Goal: Complete application form: Complete application form

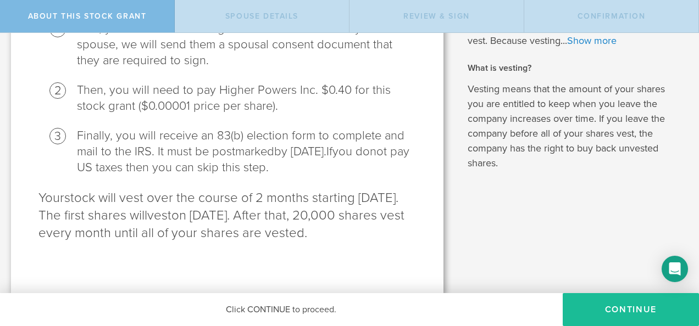
scroll to position [199, 0]
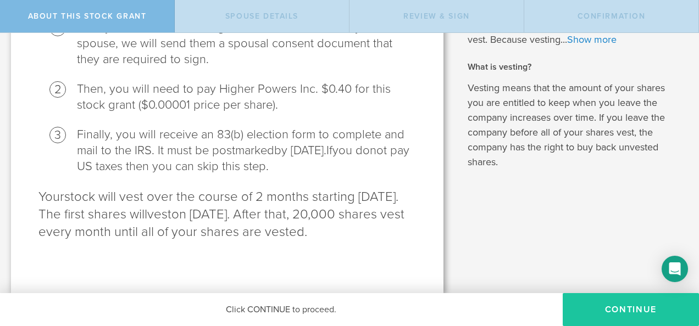
click at [653, 302] on button "CONTINUE" at bounding box center [631, 309] width 136 height 33
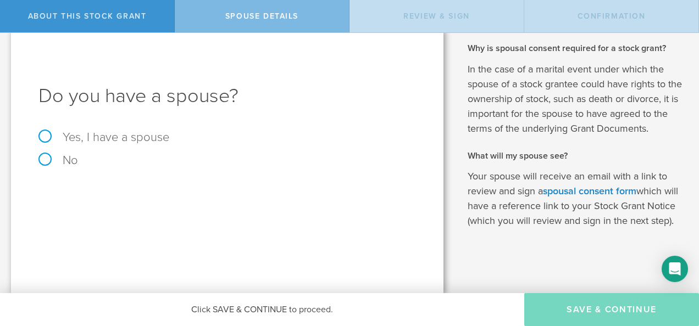
scroll to position [0, 0]
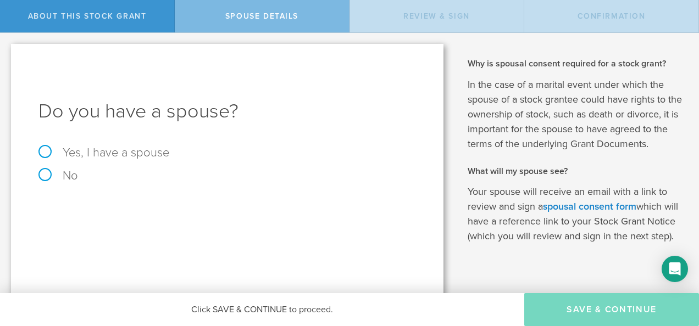
click at [45, 148] on label "Yes, I have a spouse" at bounding box center [226, 153] width 377 height 12
click at [7, 51] on input "Yes, I have a spouse" at bounding box center [3, 42] width 7 height 18
radio input "true"
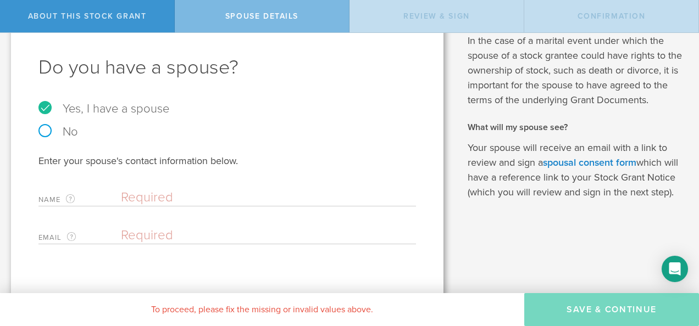
scroll to position [51, 0]
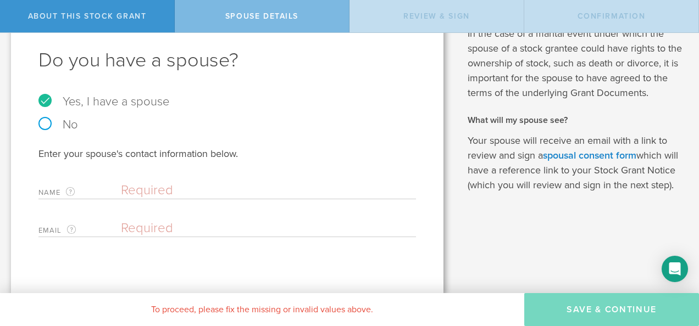
click at [120, 188] on label "Name The first and last name of your spouse." at bounding box center [79, 192] width 82 height 13
click at [144, 188] on input "text" at bounding box center [266, 190] width 290 height 16
type input "[PERSON_NAME]"
click at [150, 228] on input "email" at bounding box center [266, 228] width 290 height 16
type input "r"
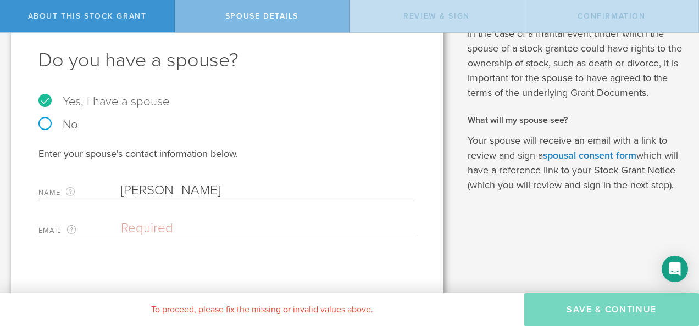
click at [130, 226] on input "email" at bounding box center [266, 228] width 290 height 16
type input "r"
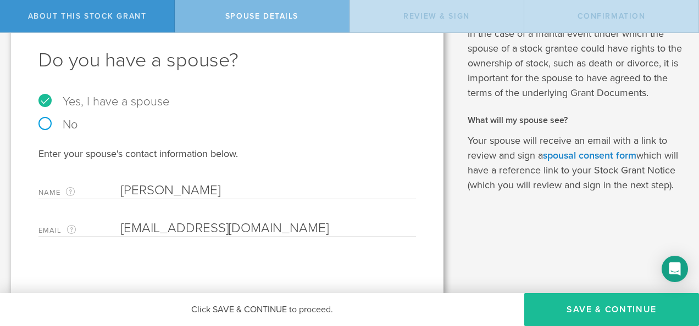
type input "[EMAIL_ADDRESS][DOMAIN_NAME]"
click at [103, 251] on div "Do you have a spouse? Yes, I have a spouse No Enter your spouse's contact infor…" at bounding box center [227, 143] width 432 height 301
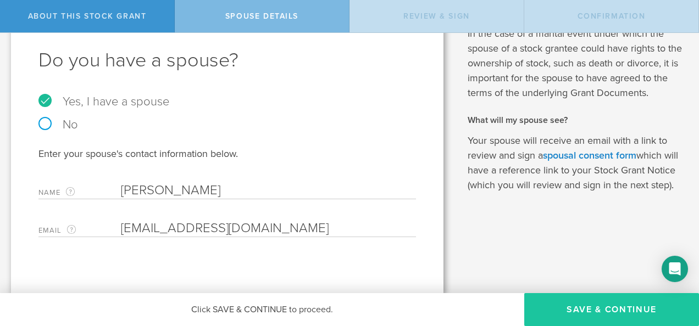
click at [623, 311] on button "Save & Continue" at bounding box center [611, 309] width 175 height 33
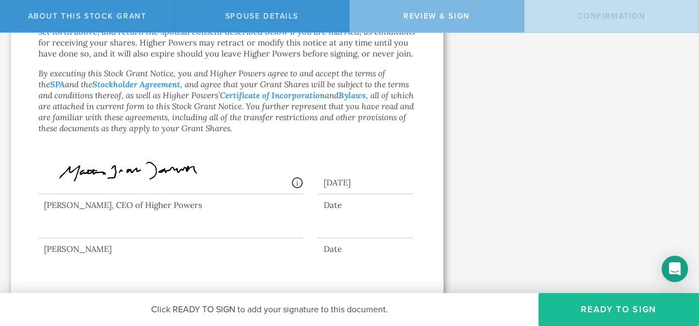
scroll to position [955, 0]
click at [85, 220] on div at bounding box center [170, 215] width 264 height 44
click at [107, 225] on div at bounding box center [170, 215] width 264 height 44
click at [108, 229] on div at bounding box center [170, 215] width 264 height 44
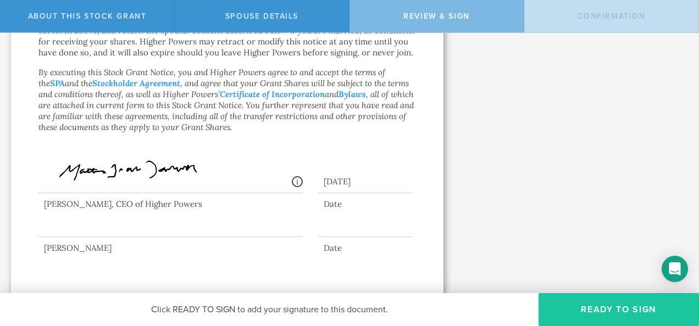
click at [615, 311] on button "Ready to Sign" at bounding box center [618, 309] width 160 height 33
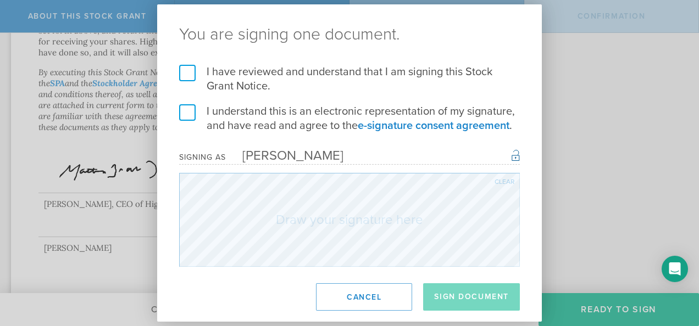
click at [192, 69] on label "I have reviewed and understand that I am signing this Stock Grant Notice." at bounding box center [349, 79] width 341 height 29
click at [0, 0] on input "I have reviewed and understand that I am signing this Stock Grant Notice." at bounding box center [0, 0] width 0 height 0
click at [185, 112] on label "I understand this is an electronic representation of my signature, and have rea…" at bounding box center [349, 118] width 341 height 29
click at [0, 0] on input "I understand this is an electronic representation of my signature, and have rea…" at bounding box center [0, 0] width 0 height 0
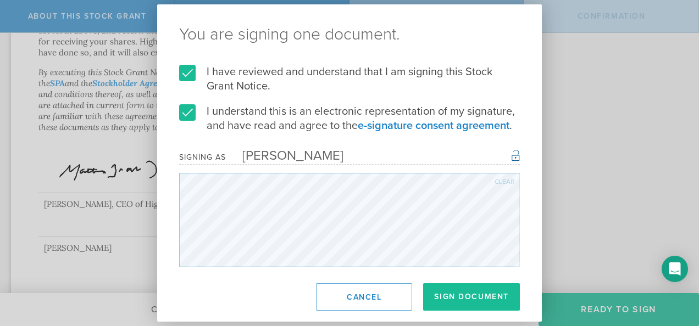
click at [362, 293] on button "Cancel" at bounding box center [364, 297] width 96 height 27
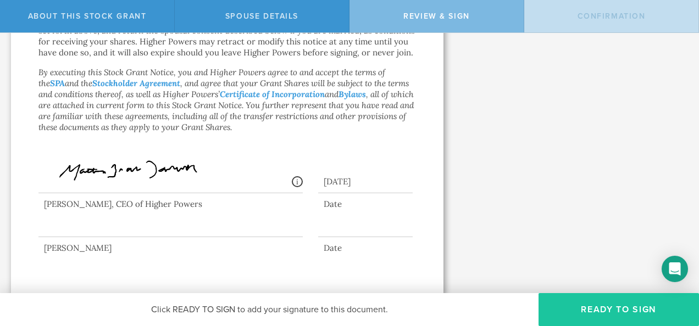
click at [640, 312] on button "Ready to Sign" at bounding box center [618, 309] width 160 height 33
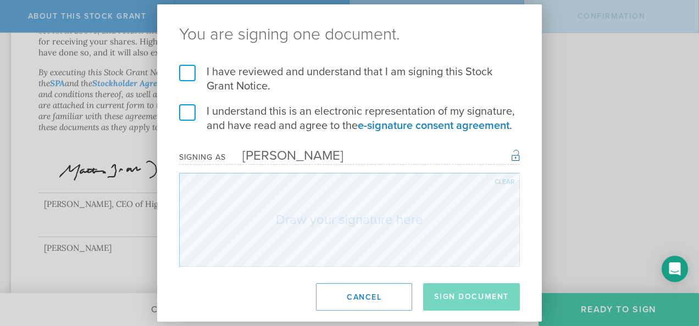
click at [181, 67] on label "I have reviewed and understand that I am signing this Stock Grant Notice." at bounding box center [349, 79] width 341 height 29
click at [0, 0] on input "I have reviewed and understand that I am signing this Stock Grant Notice." at bounding box center [0, 0] width 0 height 0
drag, startPoint x: 191, startPoint y: 102, endPoint x: 195, endPoint y: 113, distance: 11.6
click at [191, 103] on form "I have reviewed and understand that I am signing this Stock Grant Notice. I und…" at bounding box center [349, 166] width 341 height 202
click at [180, 111] on label "I understand this is an electronic representation of my signature, and have rea…" at bounding box center [349, 118] width 341 height 29
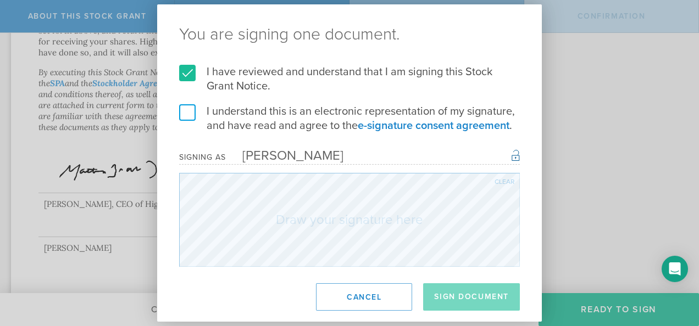
click at [0, 0] on input "I understand this is an electronic representation of my signature, and have rea…" at bounding box center [0, 0] width 0 height 0
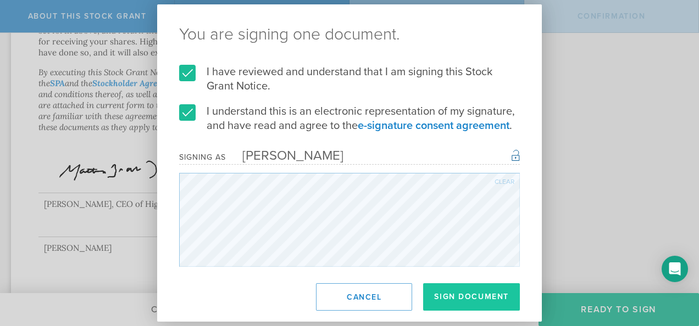
click at [480, 295] on button "Sign Document" at bounding box center [471, 297] width 97 height 27
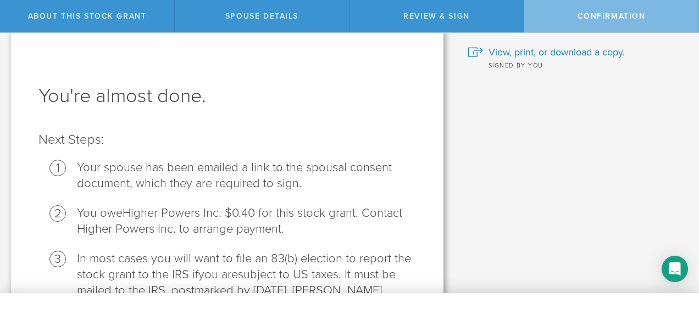
scroll to position [0, 0]
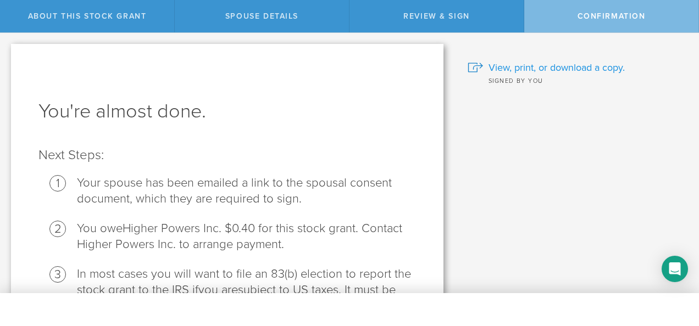
click at [507, 67] on span "View, print, or download a copy." at bounding box center [556, 67] width 136 height 14
click at [630, 11] on div "Confirmation" at bounding box center [611, 16] width 175 height 32
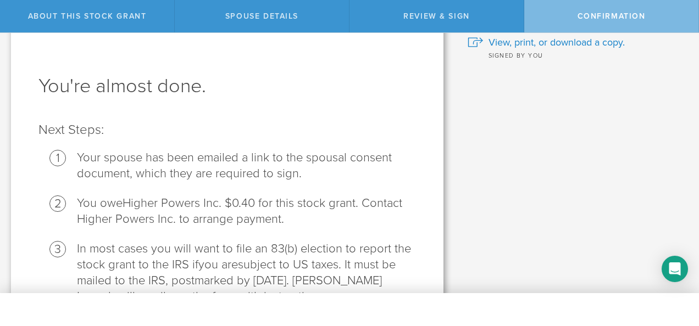
scroll to position [136, 0]
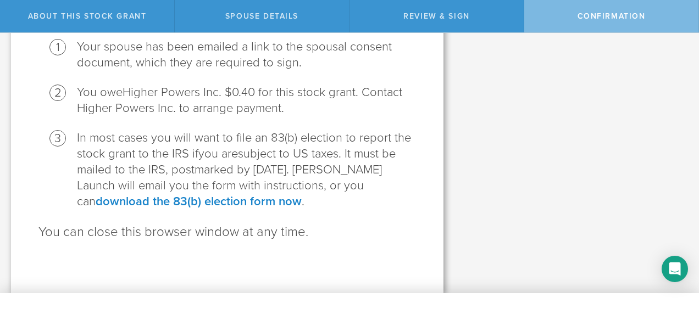
click at [618, 13] on span "Confirmation" at bounding box center [611, 16] width 68 height 9
click at [612, 14] on span "Confirmation" at bounding box center [611, 16] width 68 height 9
drag, startPoint x: 612, startPoint y: 14, endPoint x: 563, endPoint y: 93, distance: 93.0
click at [559, 88] on div "Why and when do I have to pay for this stock grant? Following US tax laws and […" at bounding box center [576, 95] width 245 height 397
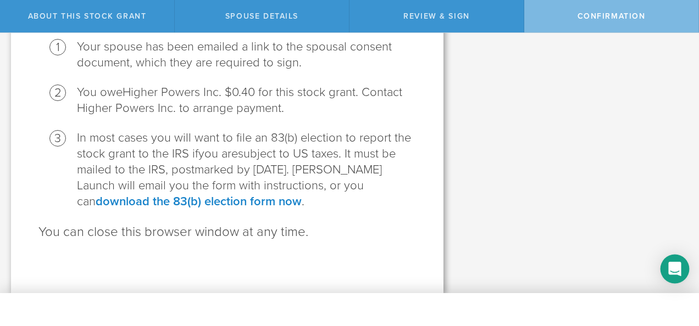
click at [668, 268] on div "Open Intercom Messenger" at bounding box center [674, 269] width 29 height 29
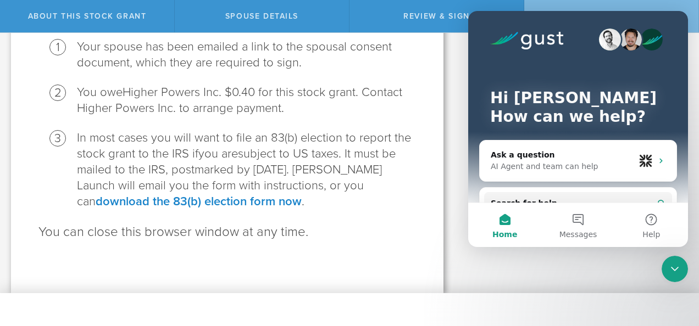
scroll to position [0, 0]
click at [548, 259] on div "Why and when do I have to pay for this stock grant? Following US tax laws and […" at bounding box center [576, 95] width 245 height 397
click at [519, 272] on div "Why and when do I have to pay for this stock grant? Following US tax laws and […" at bounding box center [576, 95] width 245 height 397
click at [674, 271] on icon "Close Intercom Messenger" at bounding box center [674, 269] width 13 height 13
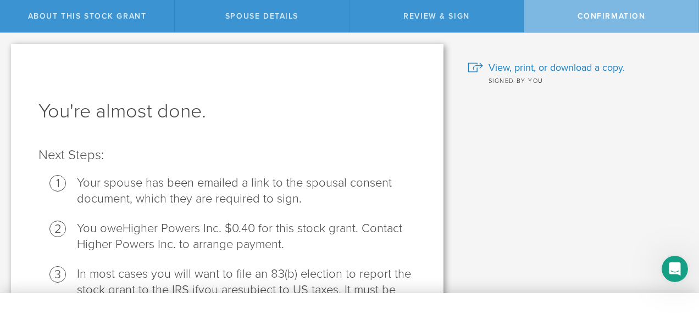
click at [603, 14] on span "Confirmation" at bounding box center [611, 16] width 68 height 9
drag, startPoint x: 603, startPoint y: 14, endPoint x: 608, endPoint y: 69, distance: 55.2
click at [608, 69] on span "View, print, or download a copy." at bounding box center [556, 67] width 136 height 14
click at [612, 16] on span "Confirmation" at bounding box center [611, 16] width 68 height 9
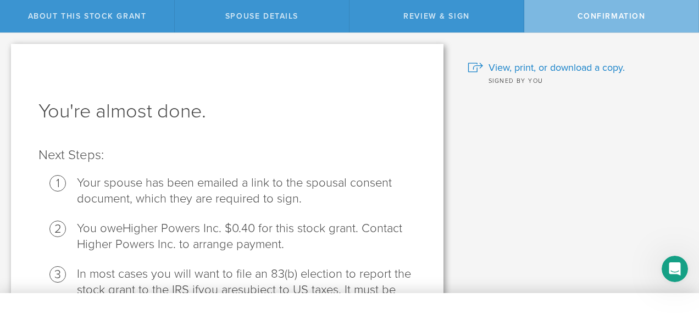
click at [608, 11] on div "Confirmation" at bounding box center [611, 16] width 175 height 32
click at [596, 19] on span "Confirmation" at bounding box center [611, 16] width 68 height 9
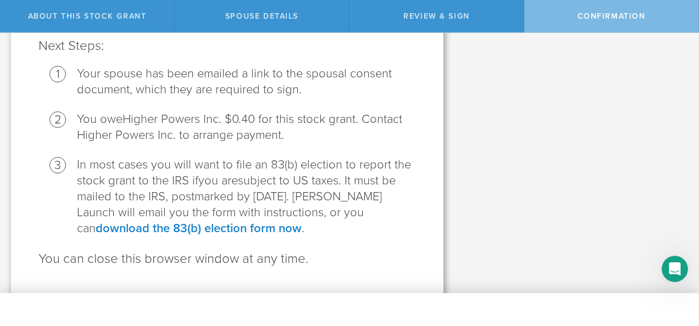
scroll to position [136, 0]
